Goal: Transaction & Acquisition: Download file/media

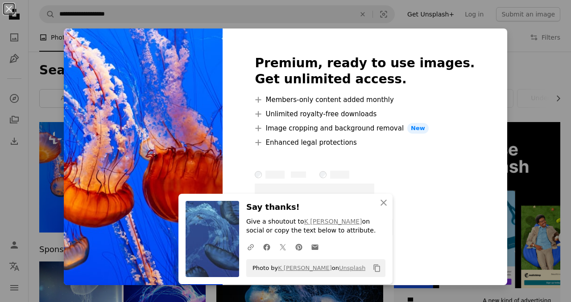
scroll to position [105, 0]
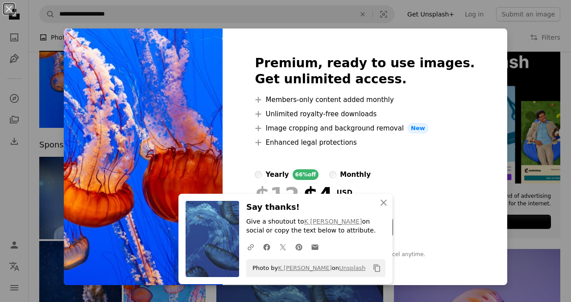
click at [489, 85] on div "An X shape Premium, ready to use images. Get unlimited access. A plus sign Memb…" at bounding box center [285, 151] width 571 height 302
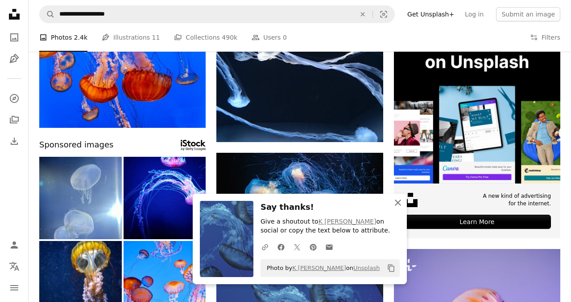
click at [393, 203] on icon "An X shape" at bounding box center [397, 202] width 11 height 11
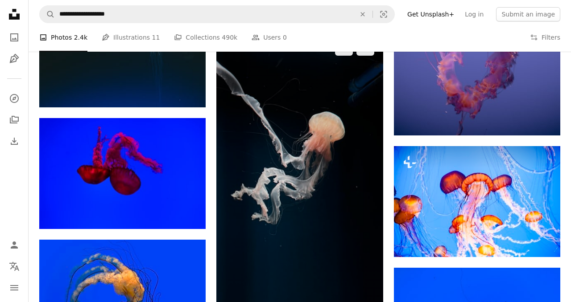
scroll to position [474, 0]
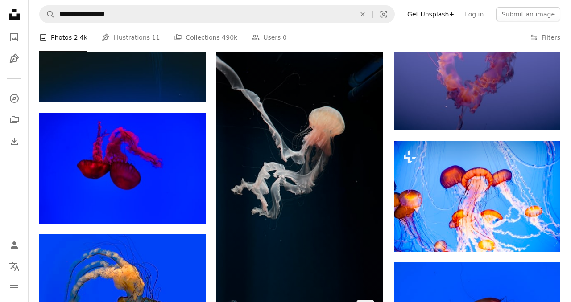
click at [308, 179] on img at bounding box center [299, 175] width 166 height 296
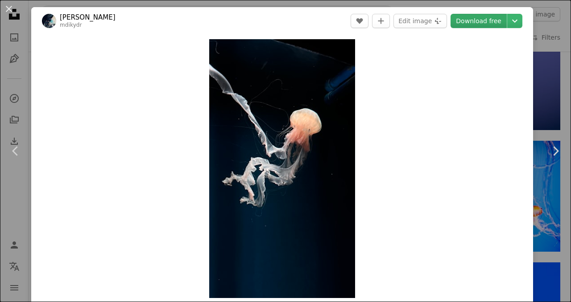
click at [467, 25] on link "Download free" at bounding box center [478, 21] width 56 height 14
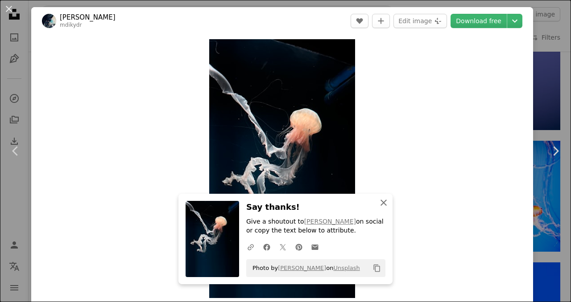
click at [383, 203] on icon "button" at bounding box center [383, 203] width 6 height 6
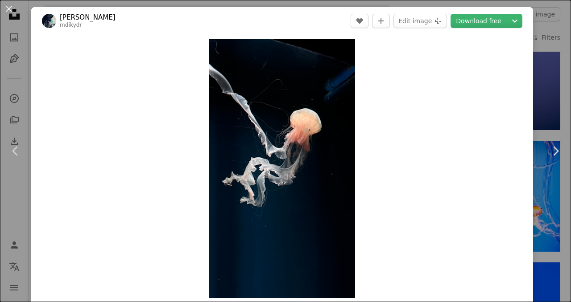
click at [563, 78] on div "An X shape Chevron left Chevron right [PERSON_NAME] mdikydr A heart A plus sign…" at bounding box center [285, 151] width 571 height 302
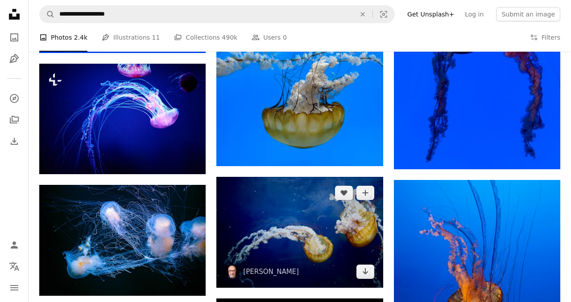
scroll to position [762, 0]
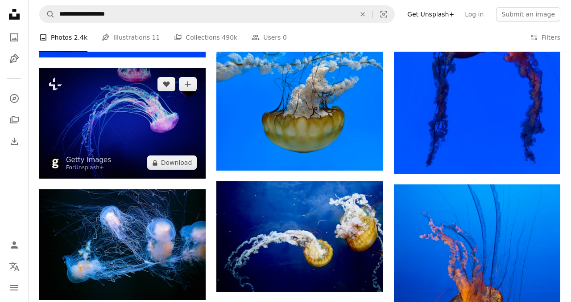
click at [136, 116] on img at bounding box center [122, 123] width 166 height 111
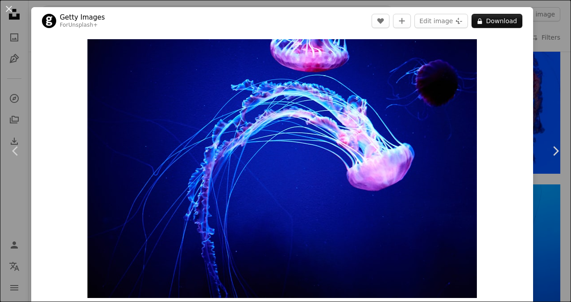
click at [551, 29] on div "An X shape Chevron left Chevron right Getty Images For Unsplash+ A heart A plus…" at bounding box center [285, 151] width 571 height 302
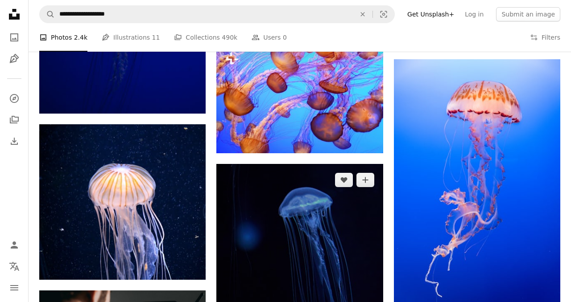
scroll to position [1280, 0]
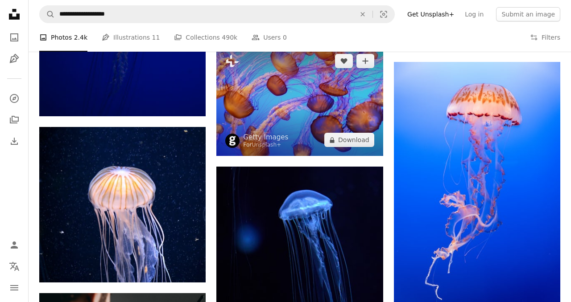
click at [291, 88] on img at bounding box center [299, 100] width 166 height 111
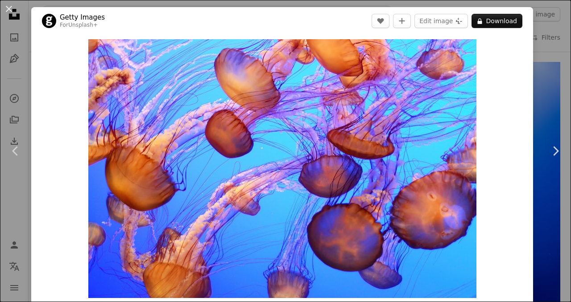
click at [570, 53] on div "An X shape Chevron left Chevron right Getty Images For Unsplash+ A heart A plus…" at bounding box center [285, 151] width 571 height 302
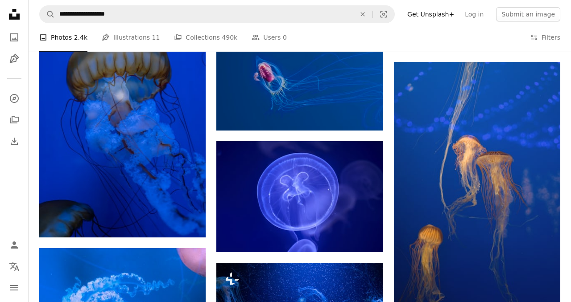
scroll to position [2179, 0]
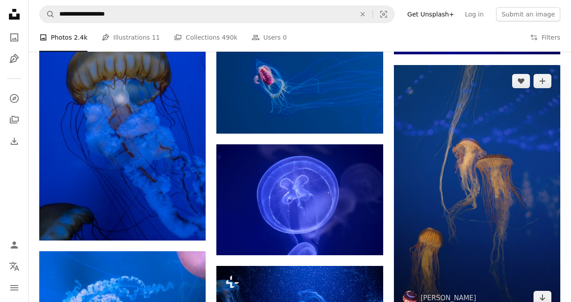
click at [470, 148] on img at bounding box center [477, 189] width 166 height 249
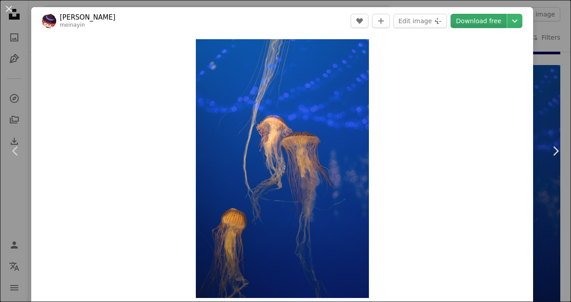
click at [502, 24] on link "Download free" at bounding box center [478, 21] width 56 height 14
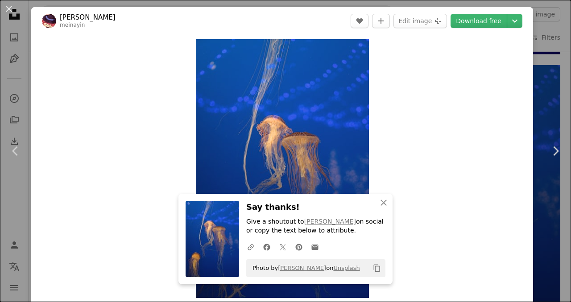
click at [570, 36] on div "An X shape Chevron left Chevron right Meina Yin meinayin A heart A plus sign Ed…" at bounding box center [285, 151] width 571 height 302
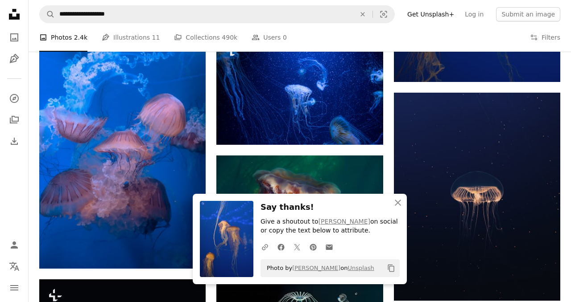
scroll to position [2415, 0]
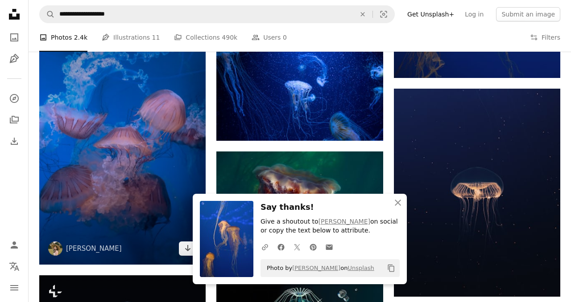
click at [194, 105] on img at bounding box center [122, 140] width 166 height 250
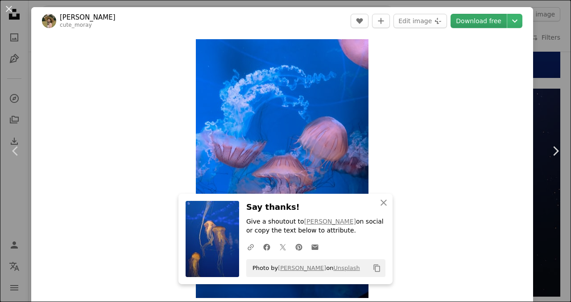
click at [482, 21] on link "Download free" at bounding box center [478, 21] width 56 height 14
